Goal: Register for event/course

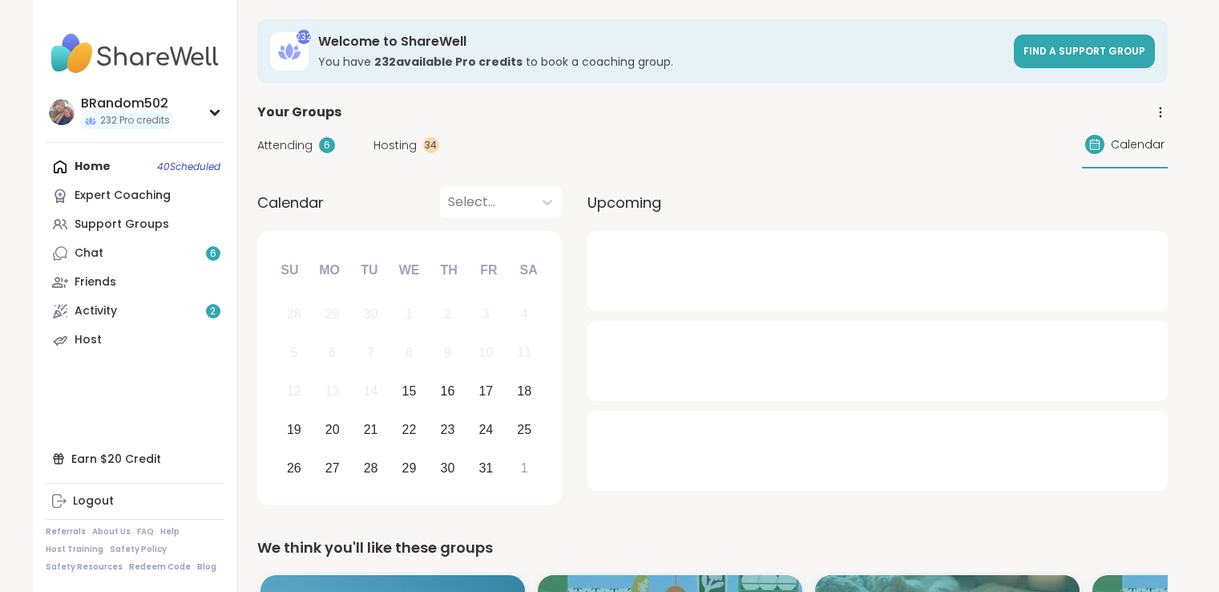
click at [183, 258] on link "Chat 6" at bounding box center [135, 253] width 179 height 29
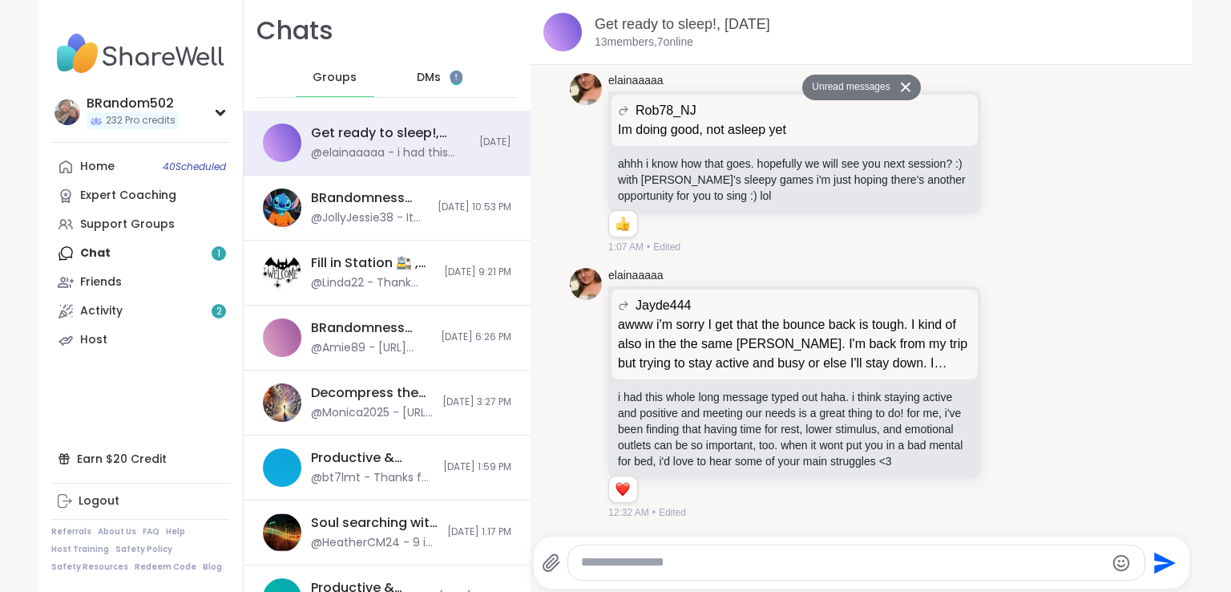
click at [430, 83] on div "DMs 1" at bounding box center [440, 78] width 79 height 38
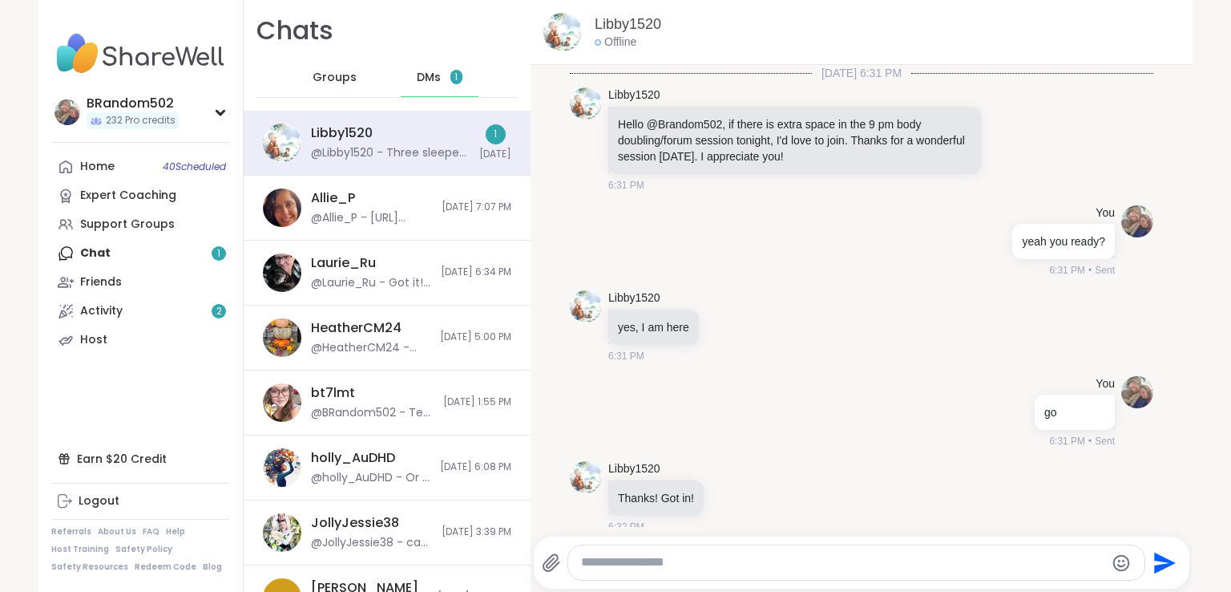
scroll to position [766, 0]
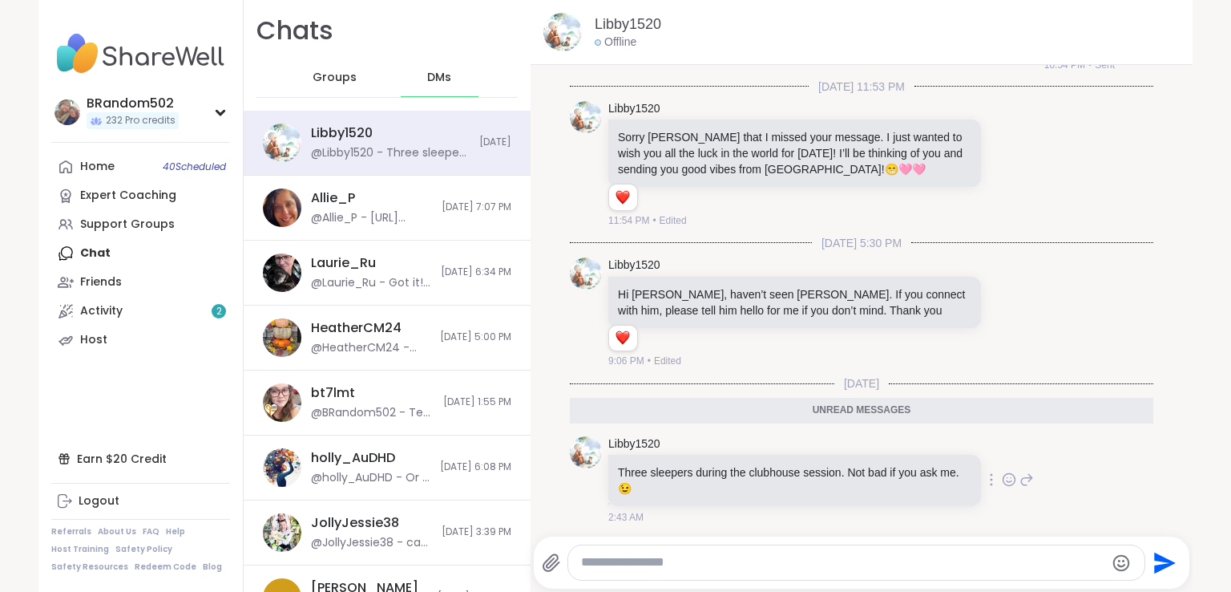
click at [1002, 475] on icon at bounding box center [1009, 479] width 14 height 16
click at [875, 455] on div "Select Reaction: Heart" at bounding box center [882, 454] width 14 height 14
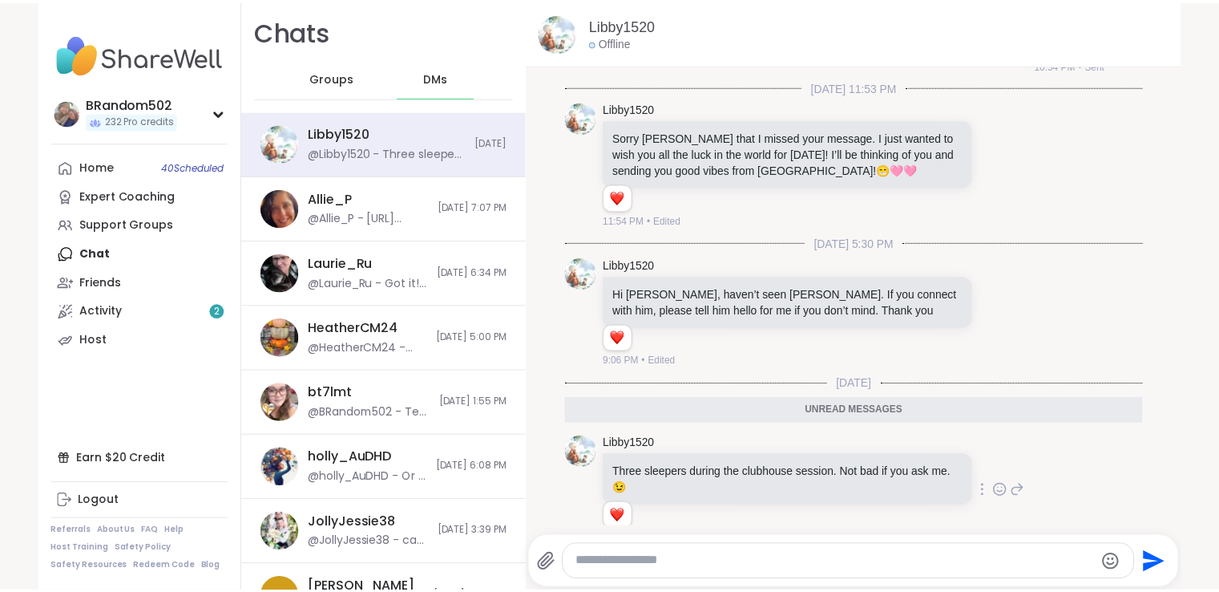
scroll to position [790, 0]
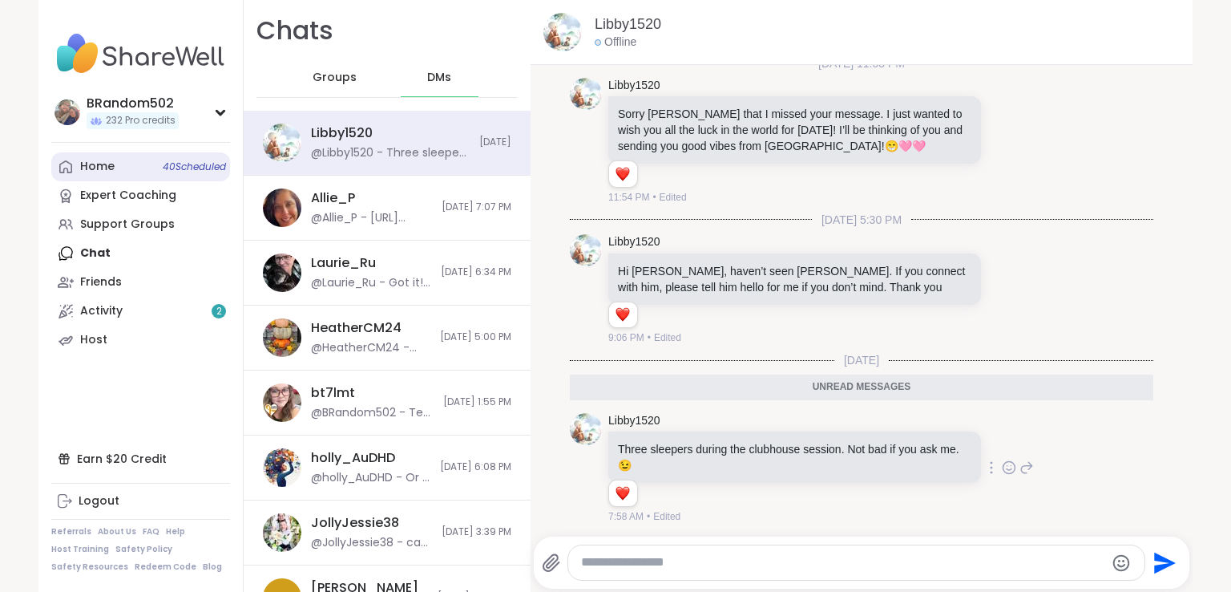
click at [148, 165] on link "Home 40 Scheduled" at bounding box center [140, 166] width 179 height 29
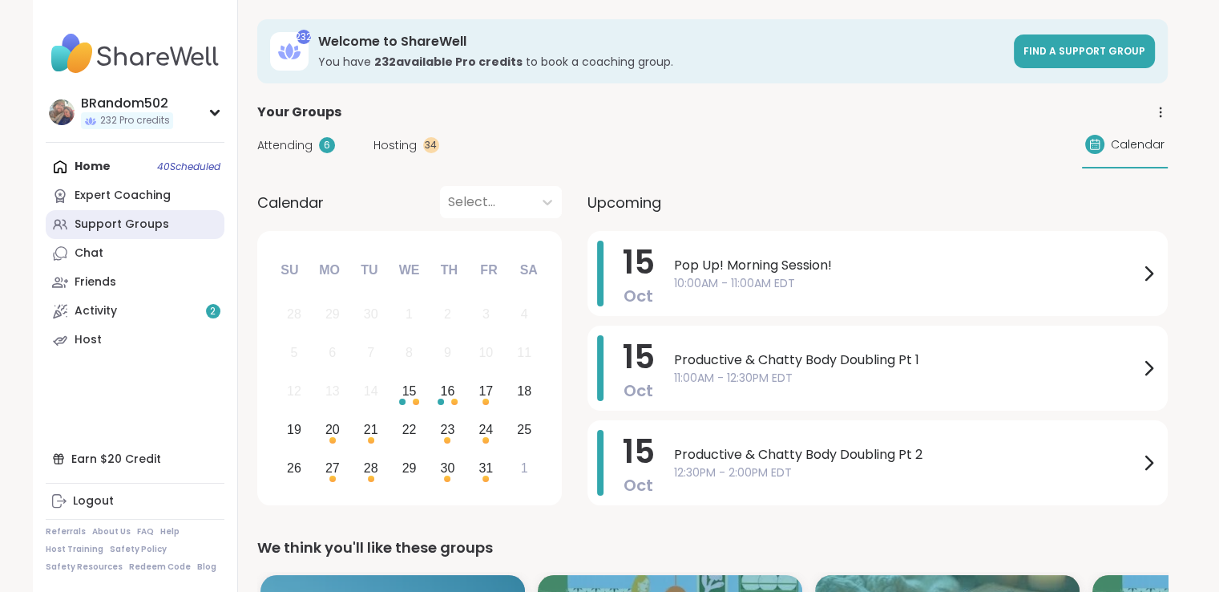
click at [143, 228] on div "Support Groups" at bounding box center [122, 224] width 95 height 16
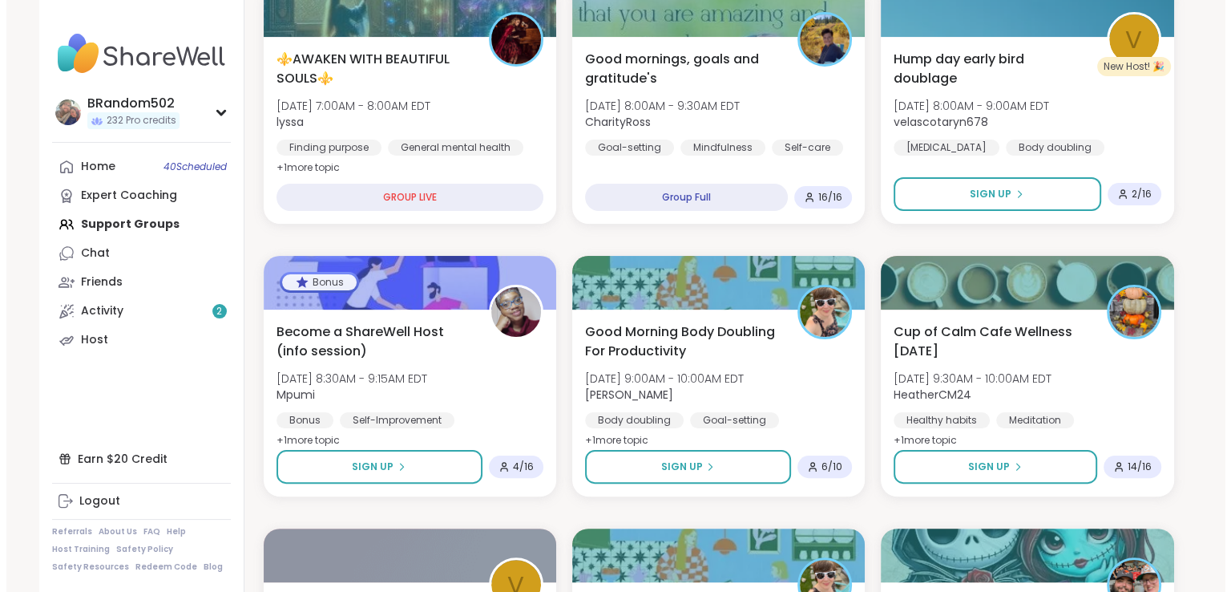
scroll to position [323, 0]
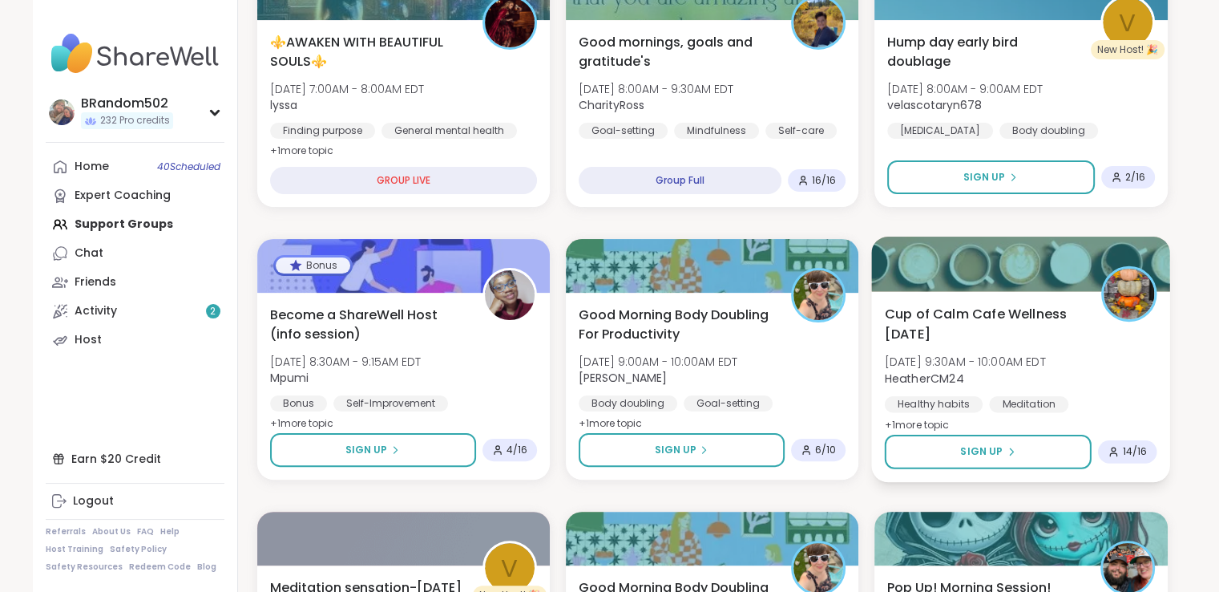
click at [924, 310] on span "Cup of Calm Cafe Wellness [DATE]" at bounding box center [984, 323] width 199 height 39
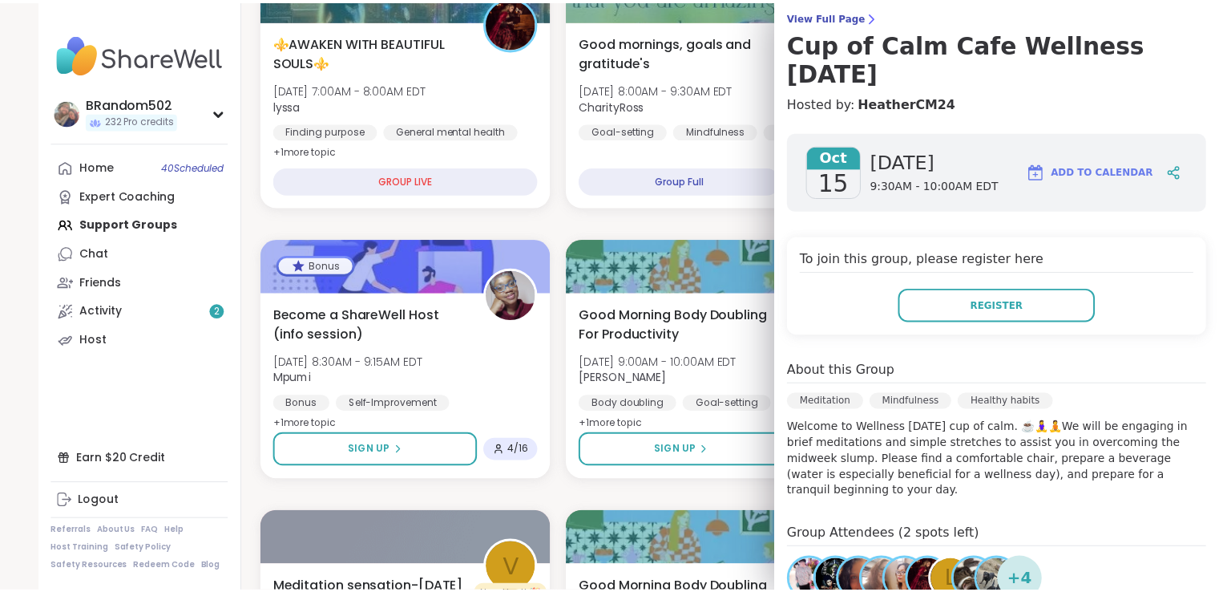
scroll to position [133, 0]
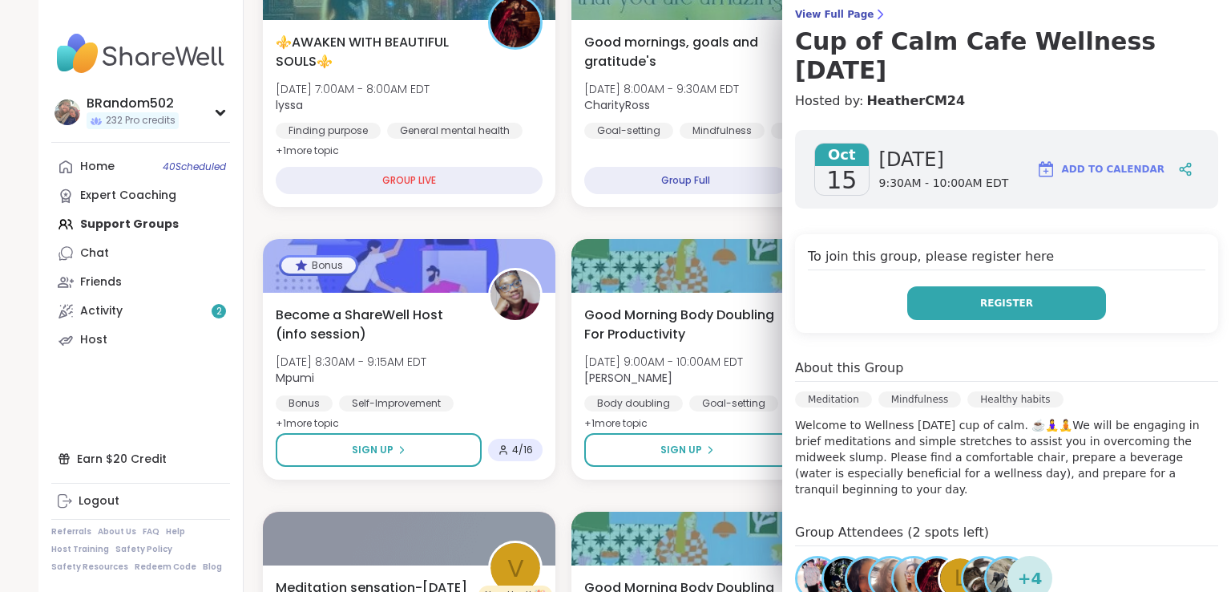
click at [996, 305] on span "Register" at bounding box center [1006, 303] width 53 height 14
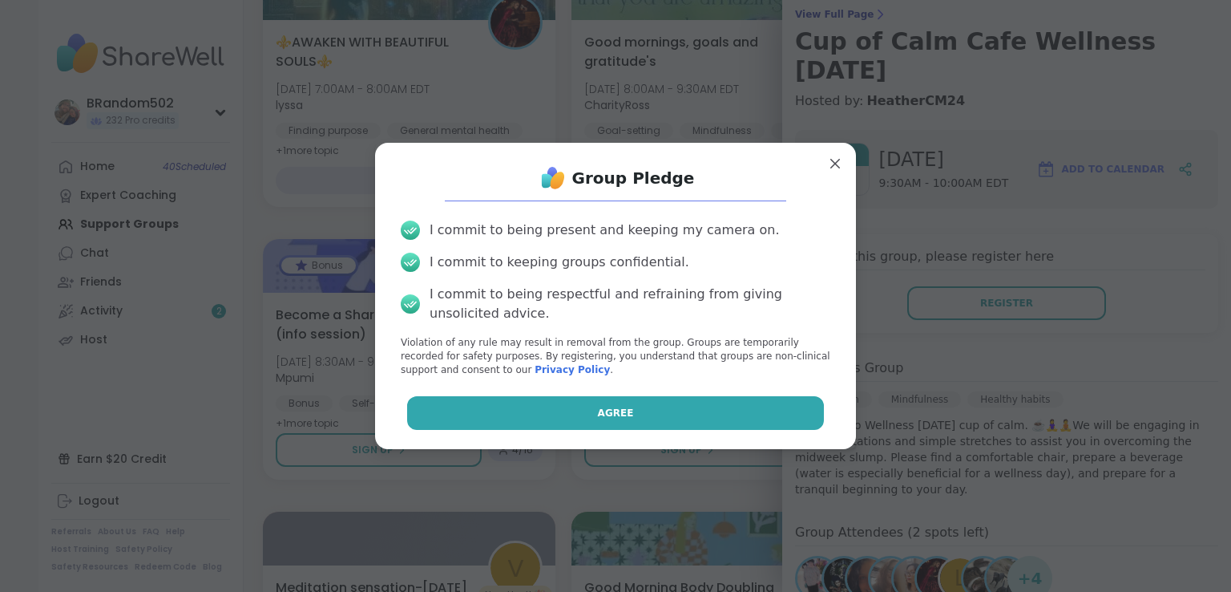
click at [681, 405] on button "Agree" at bounding box center [616, 413] width 418 height 34
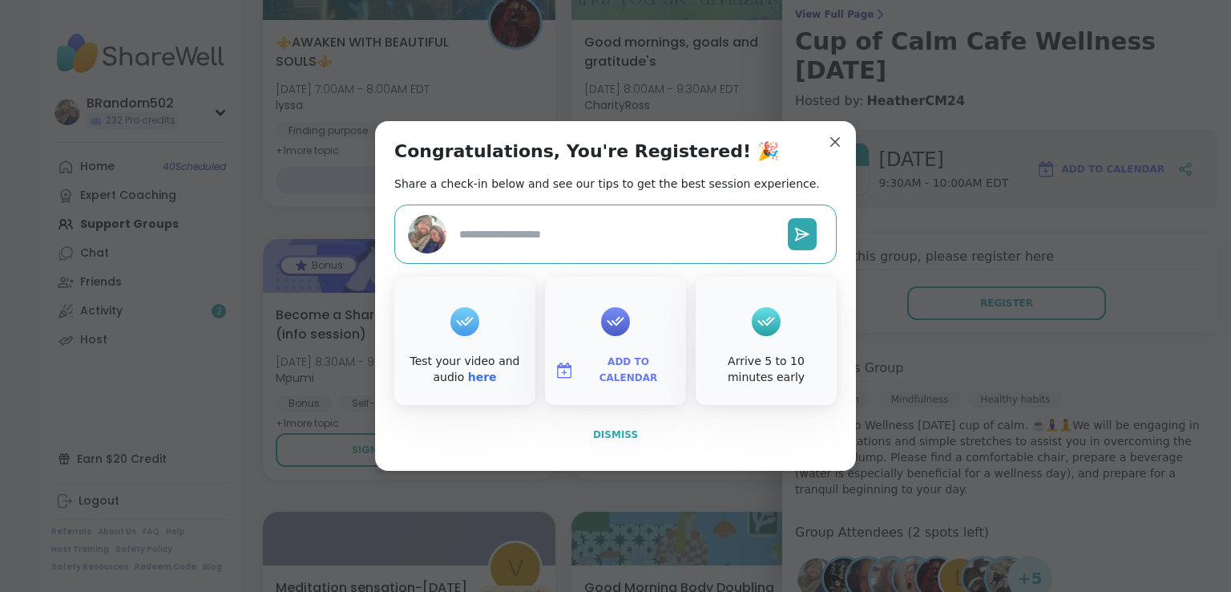
type textarea "*"
click at [614, 430] on span "Dismiss" at bounding box center [615, 434] width 45 height 11
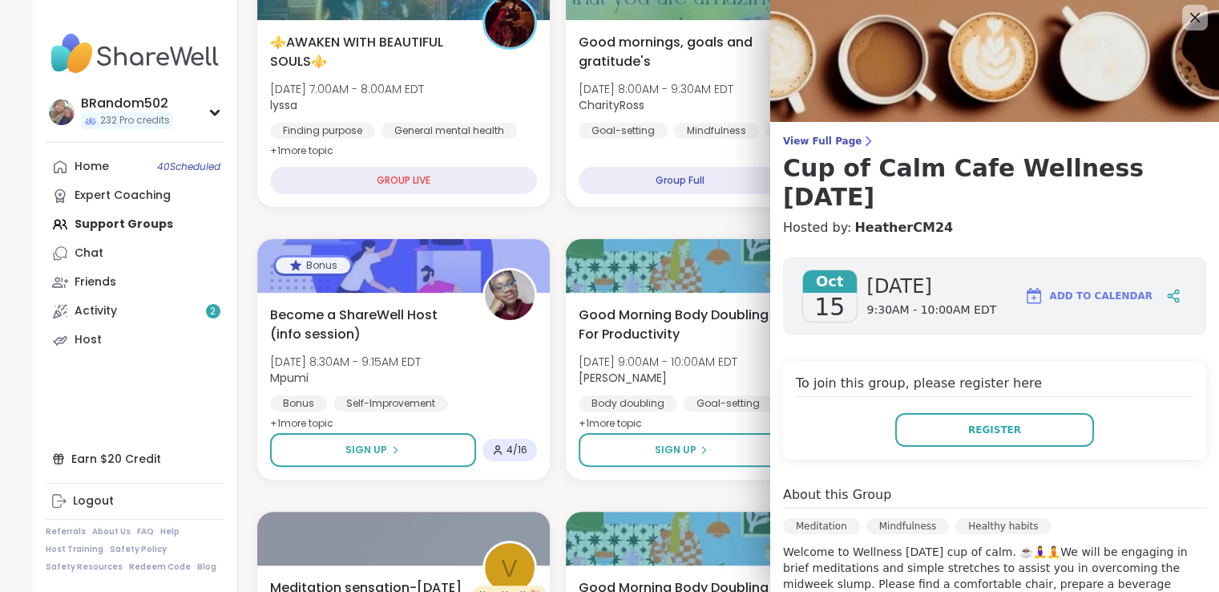
scroll to position [0, 0]
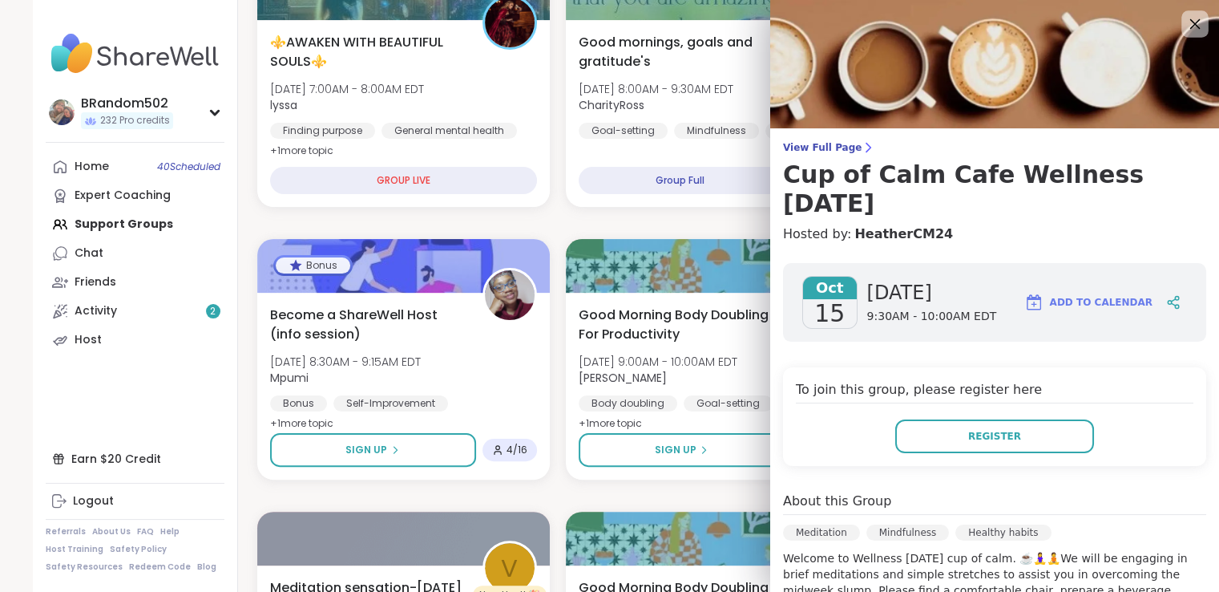
click at [1185, 20] on icon at bounding box center [1195, 24] width 20 height 20
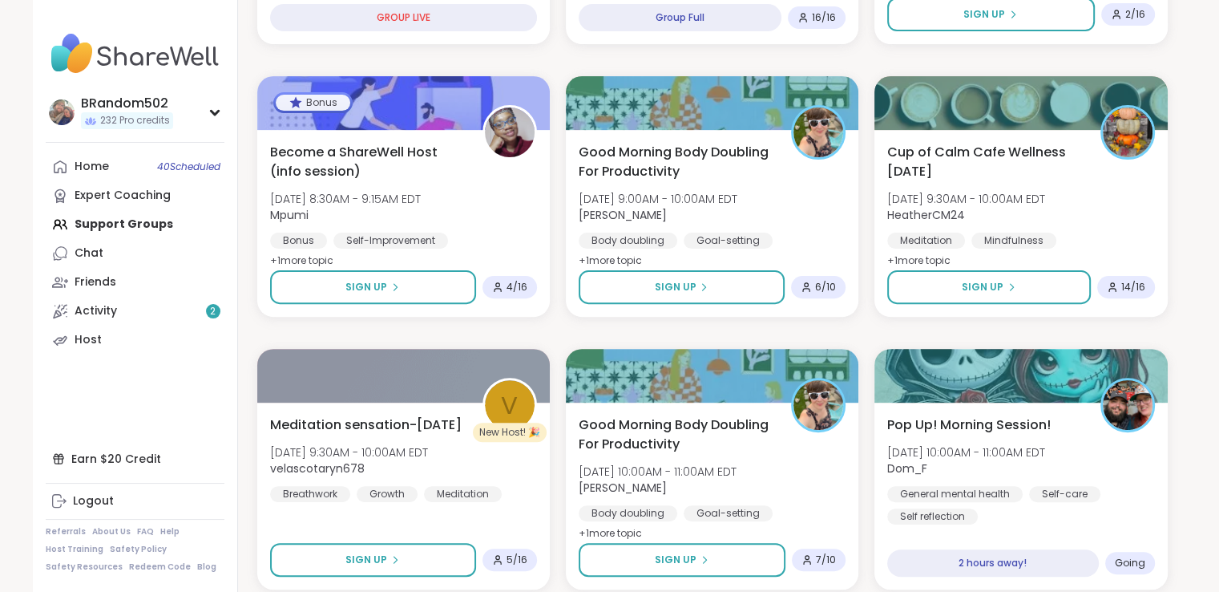
scroll to position [469, 0]
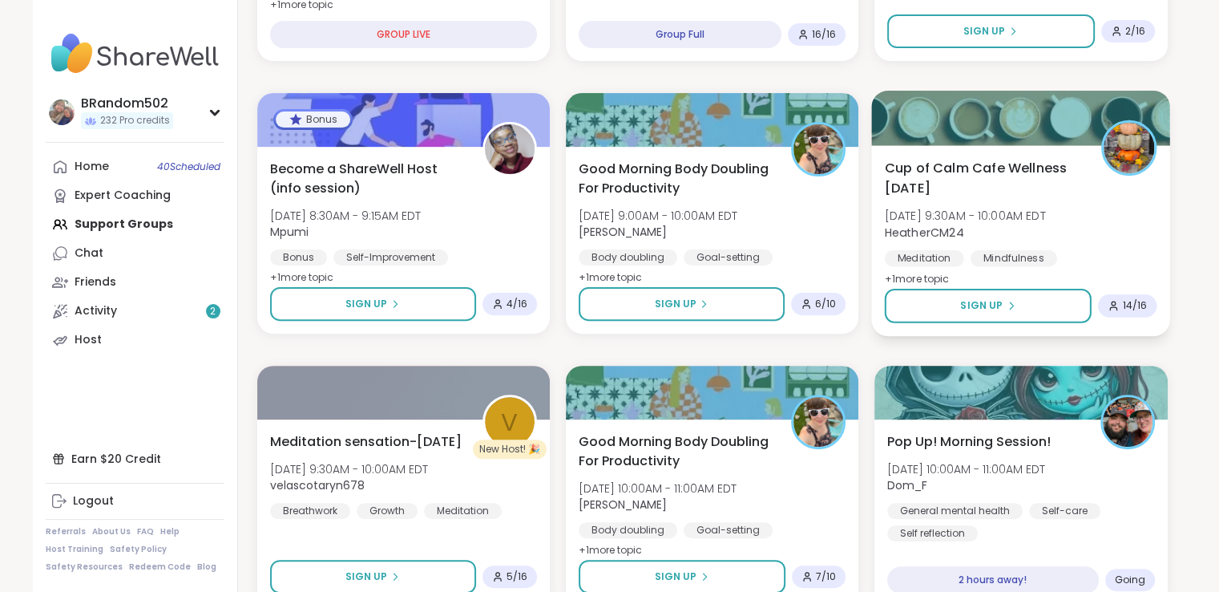
click at [1004, 173] on span "Cup of Calm Cafe Wellness [DATE]" at bounding box center [984, 177] width 199 height 39
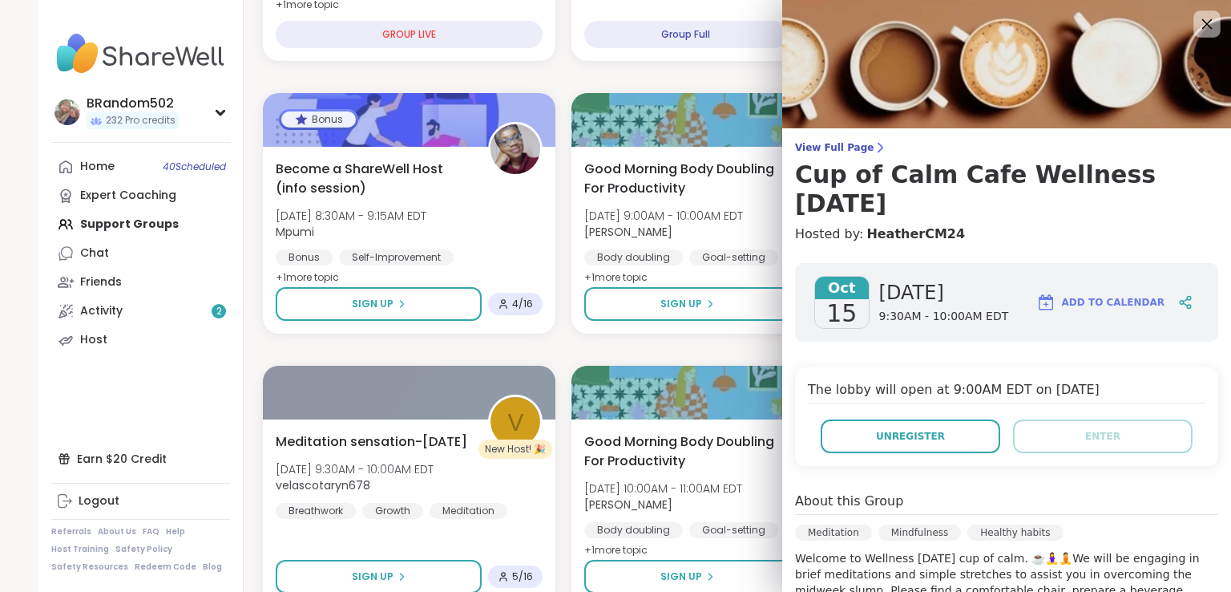
click at [1197, 29] on icon at bounding box center [1207, 24] width 20 height 20
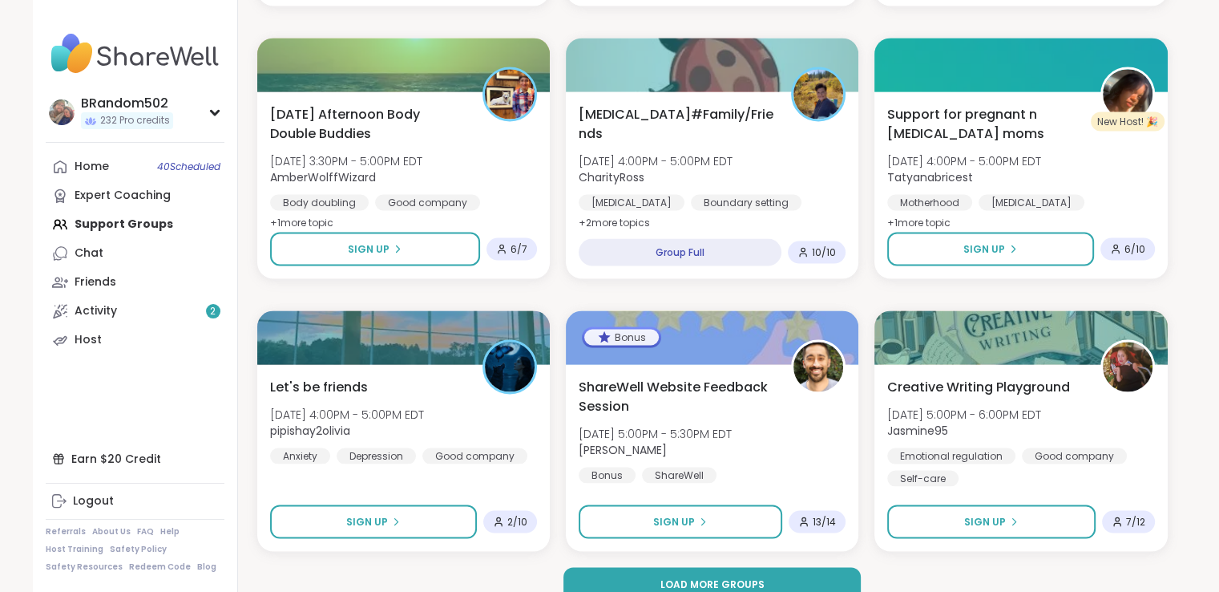
scroll to position [3001, 0]
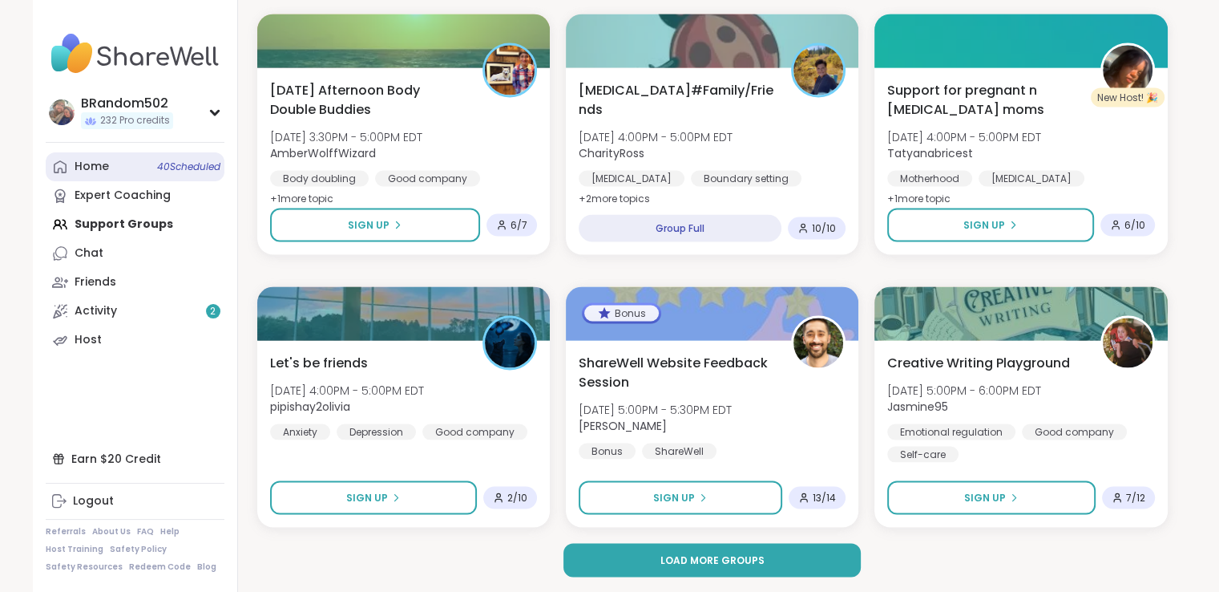
click at [128, 168] on link "Home 40 Scheduled" at bounding box center [135, 166] width 179 height 29
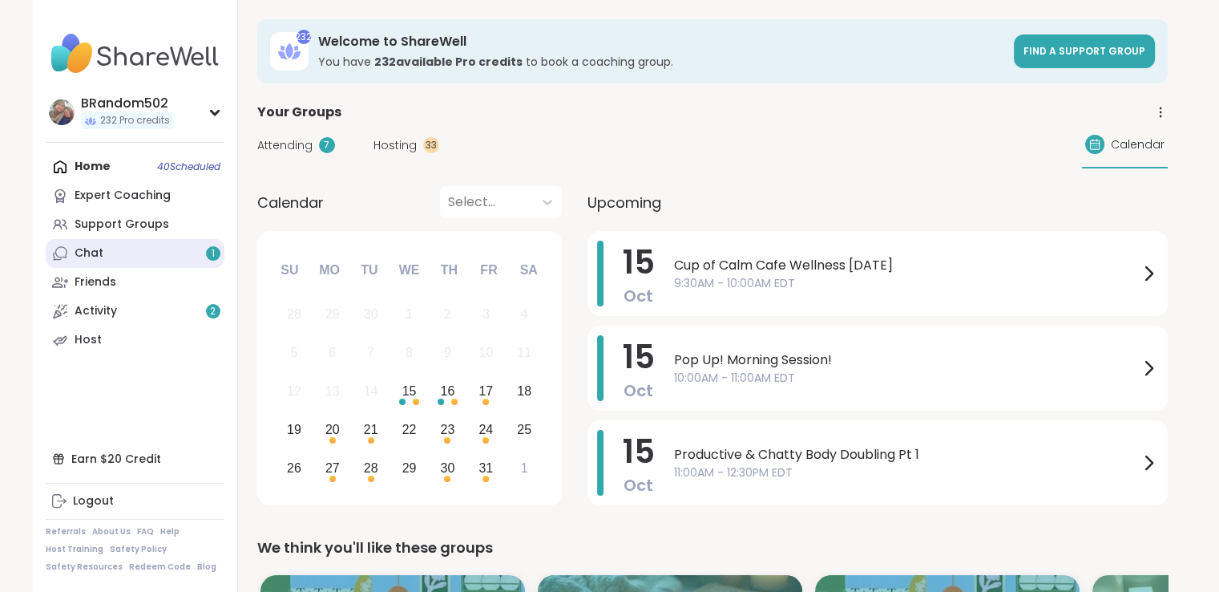
click at [131, 248] on link "Chat 1" at bounding box center [135, 253] width 179 height 29
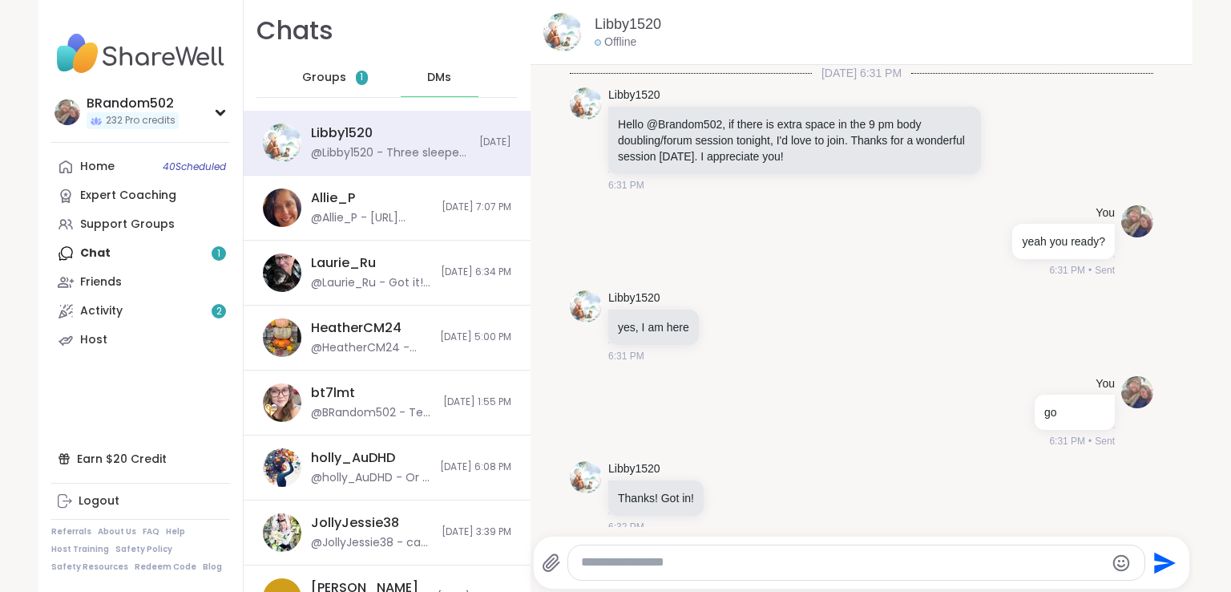
scroll to position [752, 0]
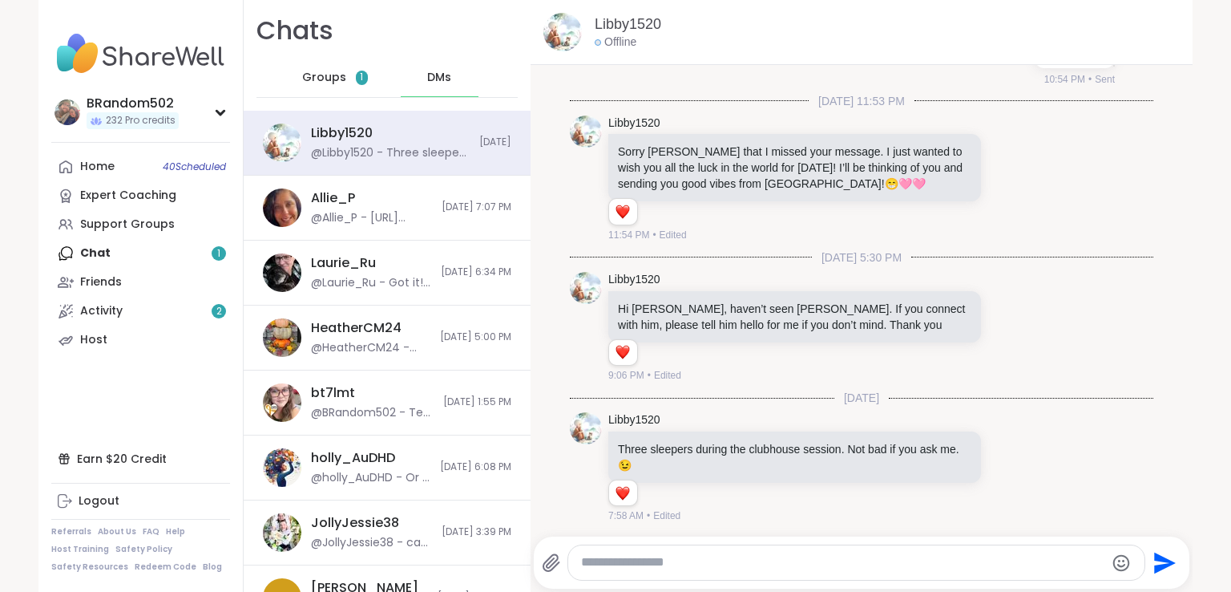
click at [131, 248] on div "Home 40 Scheduled Expert Coaching Support Groups Chat 1 Friends Activity 2 Host" at bounding box center [140, 253] width 179 height 202
click at [322, 75] on span "Groups" at bounding box center [324, 78] width 44 height 16
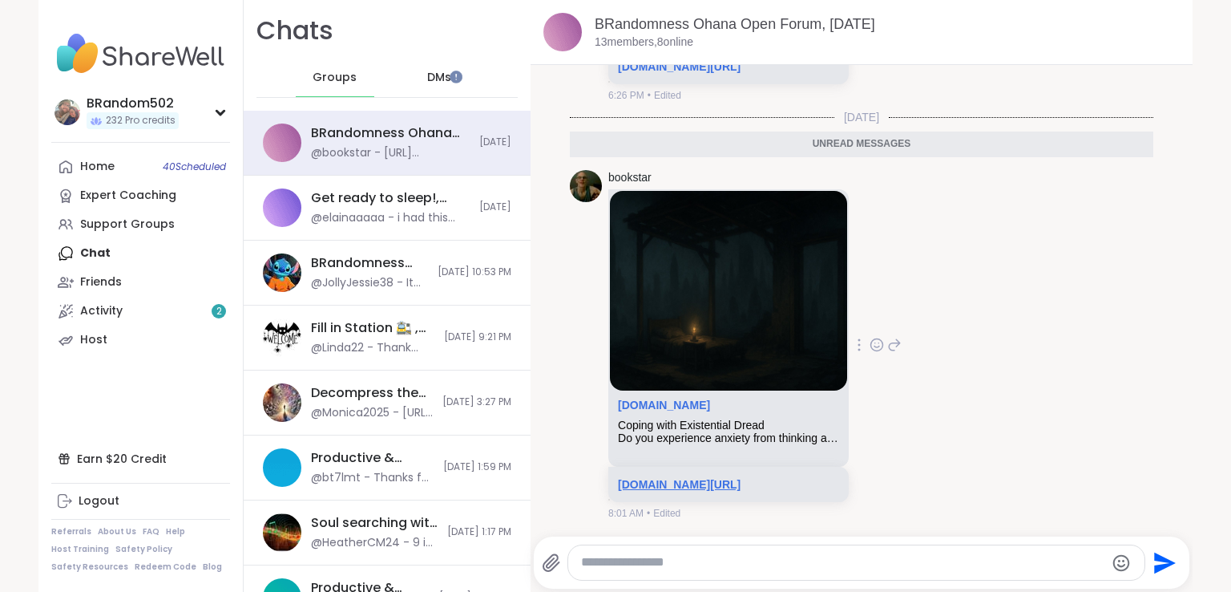
click at [684, 478] on link "[DOMAIN_NAME][URL]" at bounding box center [679, 484] width 123 height 13
click at [156, 153] on link "Home 40 Scheduled" at bounding box center [140, 166] width 179 height 29
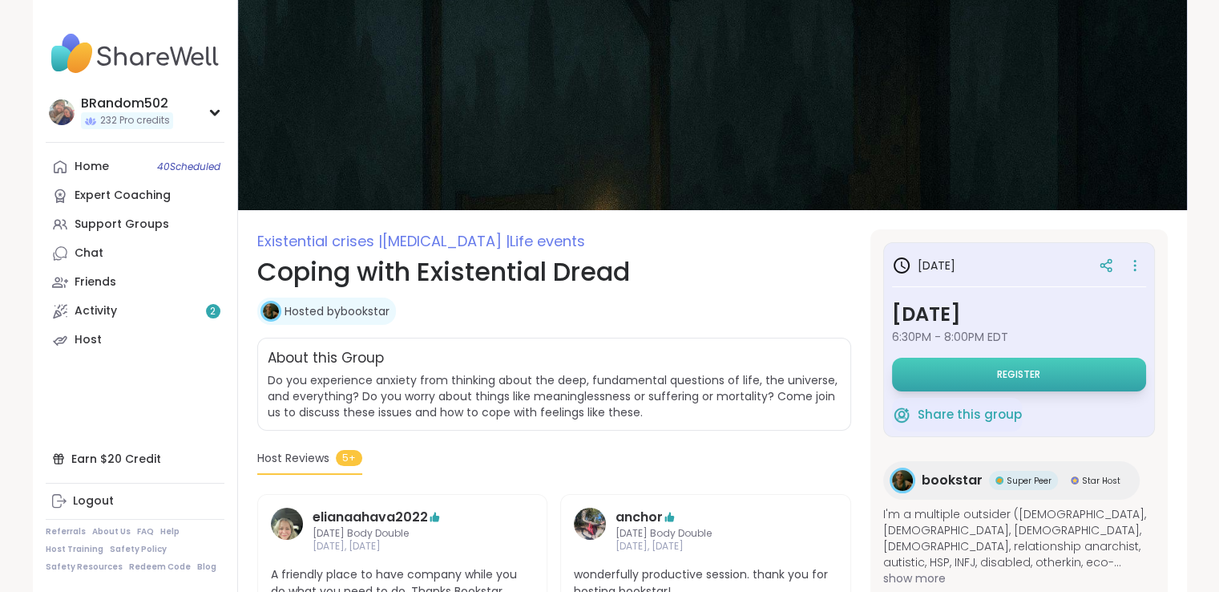
click at [937, 359] on button "Register" at bounding box center [1019, 375] width 254 height 34
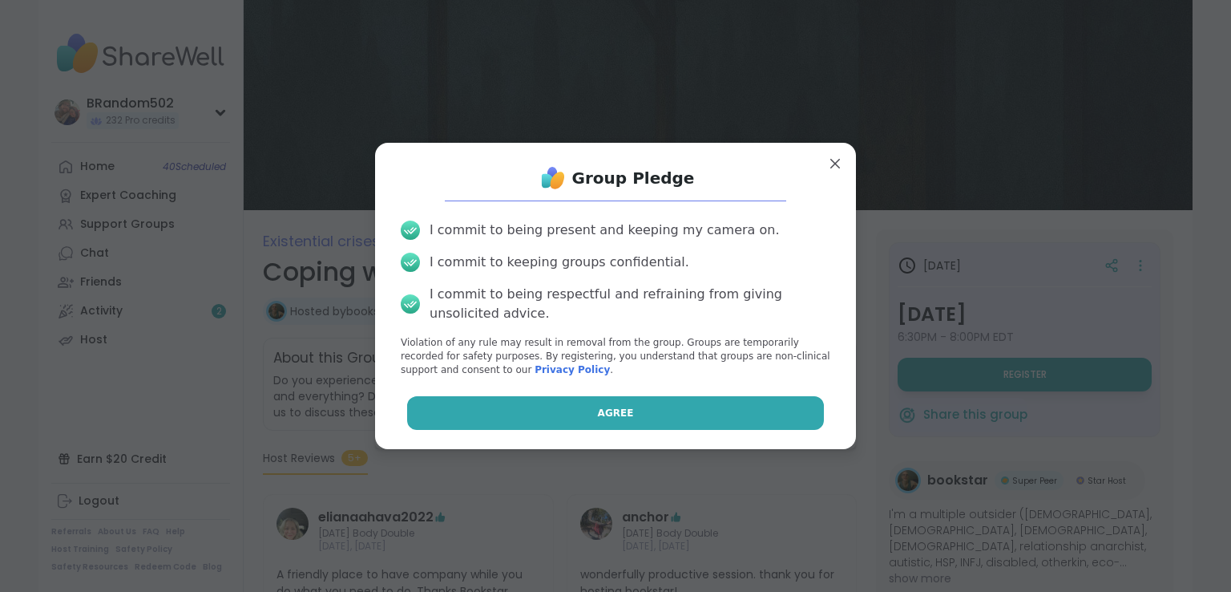
click at [714, 411] on button "Agree" at bounding box center [616, 413] width 418 height 34
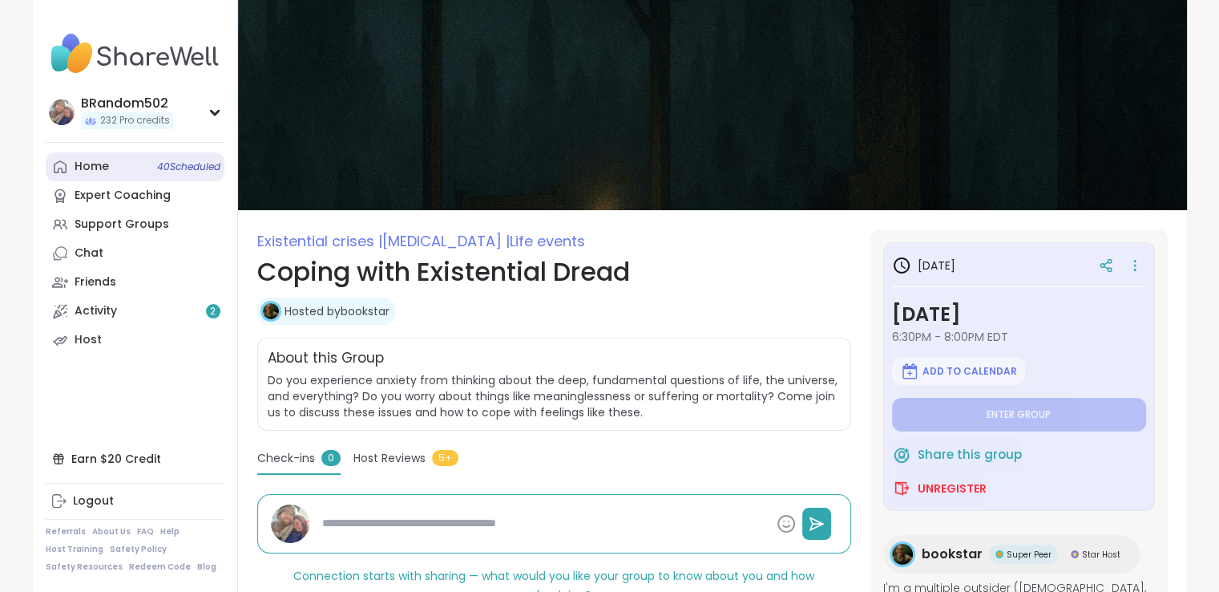
click at [125, 169] on link "Home 40 Scheduled" at bounding box center [135, 166] width 179 height 29
type textarea "*"
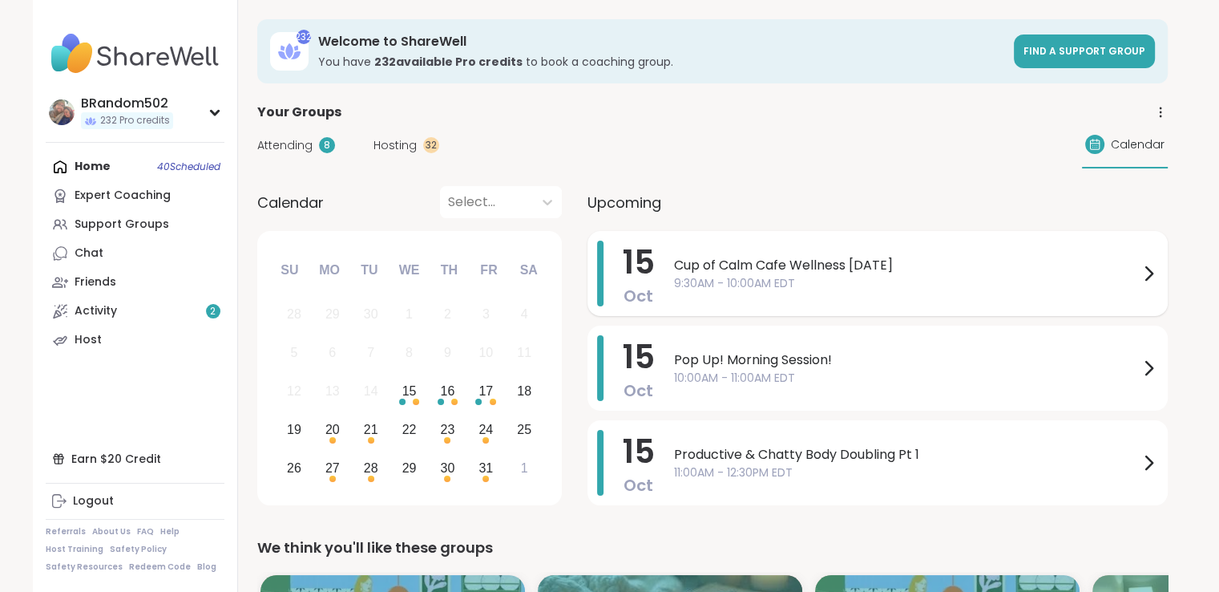
click at [853, 277] on span "9:30AM - 10:00AM EDT" at bounding box center [906, 283] width 465 height 17
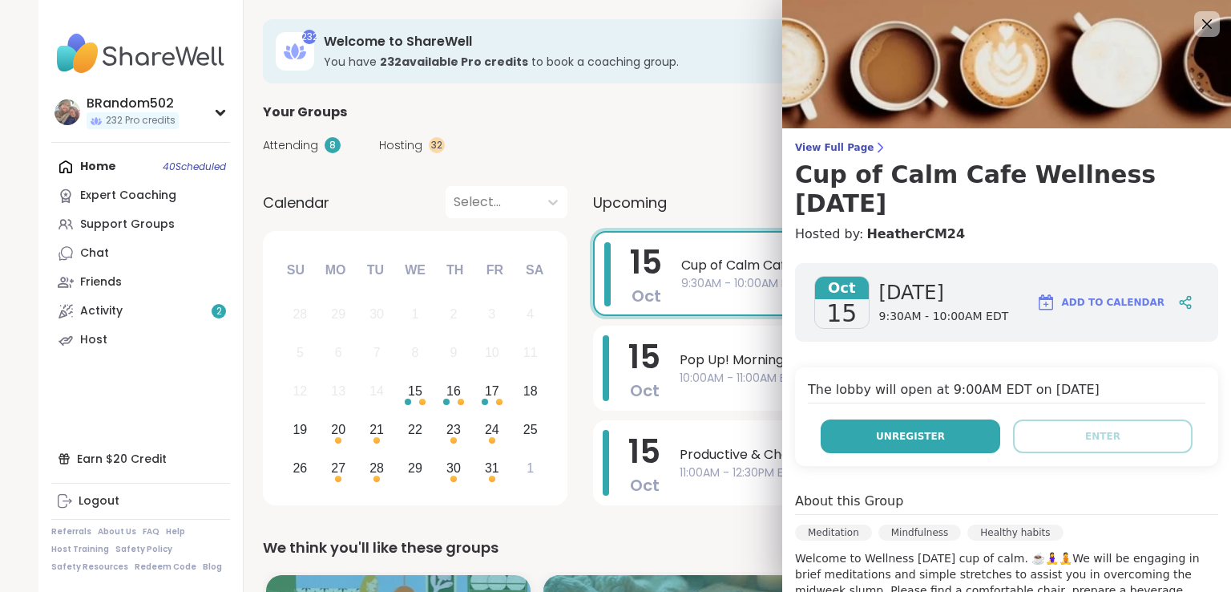
click at [895, 437] on span "Unregister" at bounding box center [910, 436] width 69 height 14
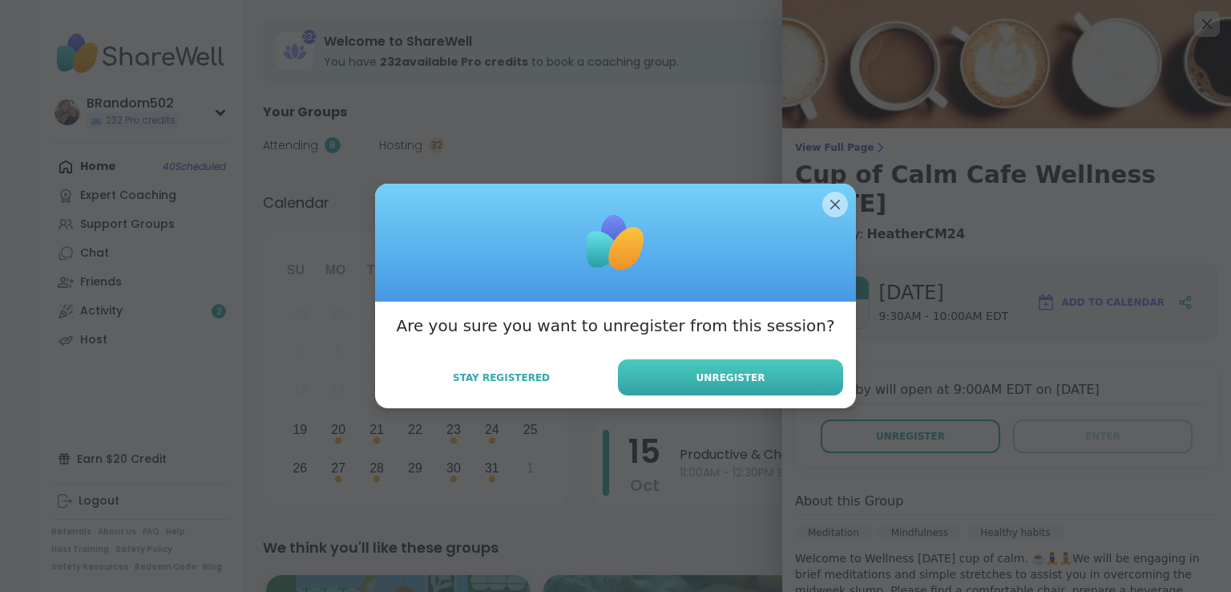
click at [760, 384] on button "Unregister" at bounding box center [730, 377] width 225 height 36
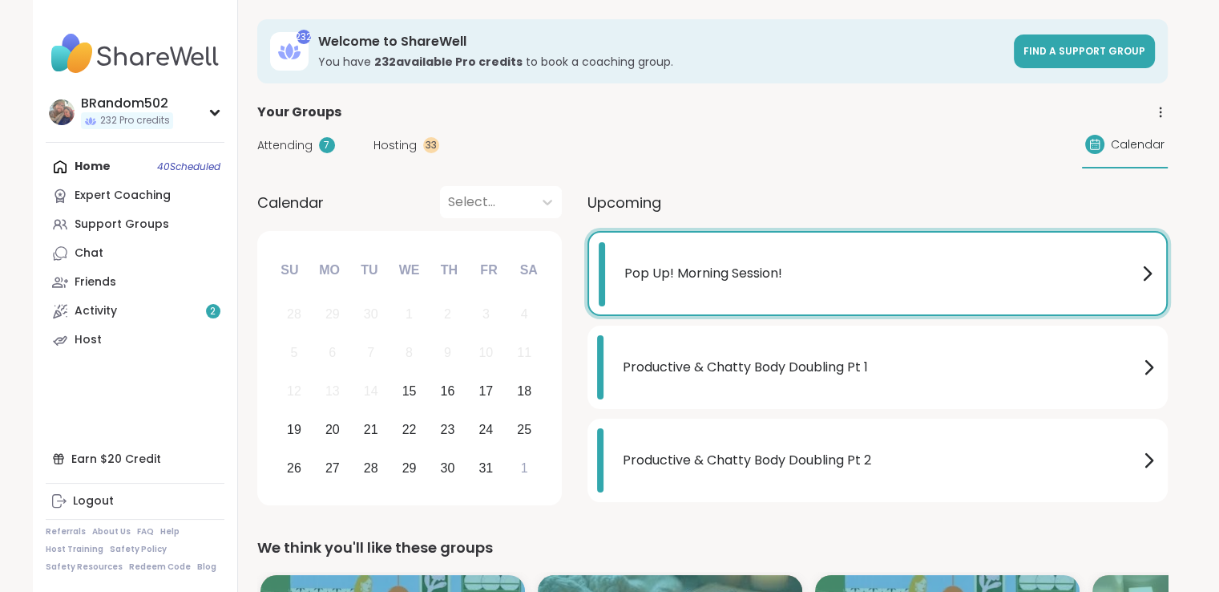
click at [757, 265] on span "Pop Up! Morning Session!" at bounding box center [881, 273] width 513 height 19
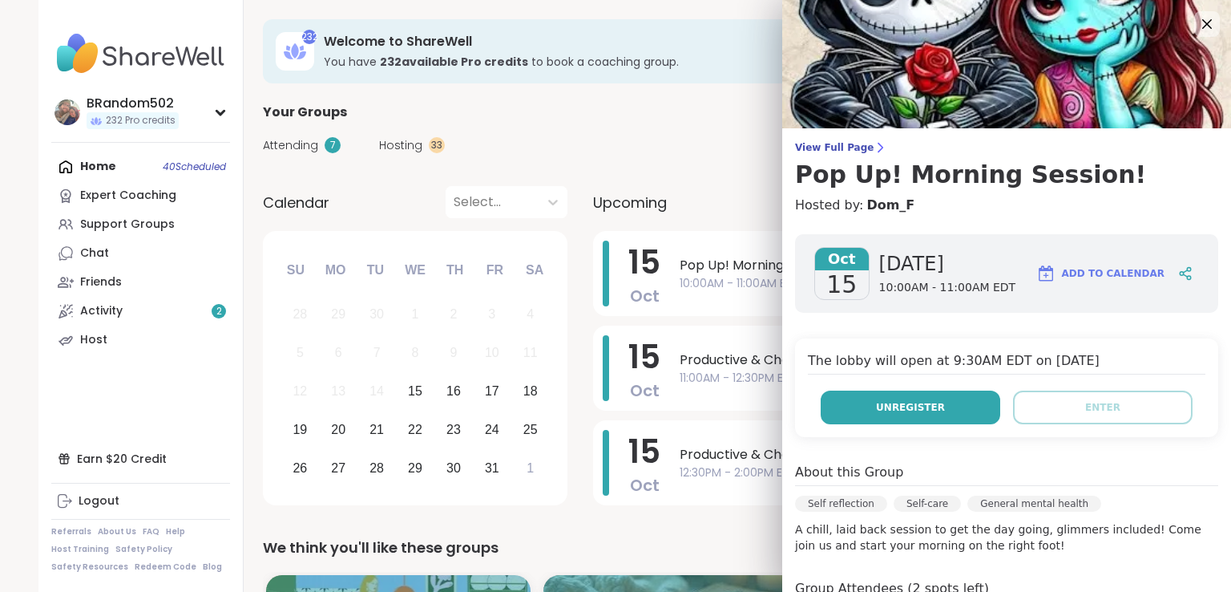
click at [835, 402] on button "Unregister" at bounding box center [911, 407] width 180 height 34
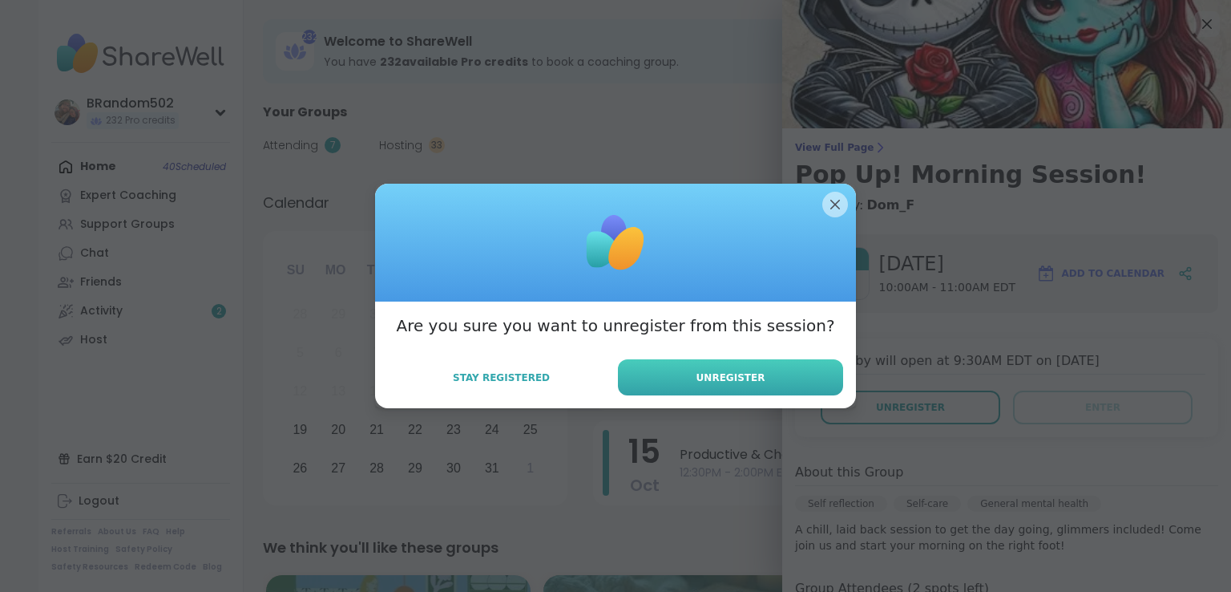
click at [761, 370] on button "Unregister" at bounding box center [730, 377] width 225 height 36
